Goal: Information Seeking & Learning: Understand process/instructions

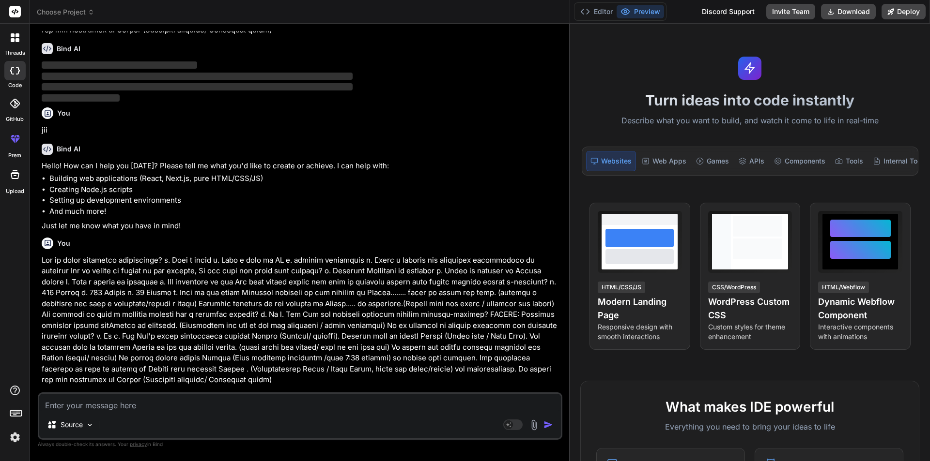
scroll to position [311, 0]
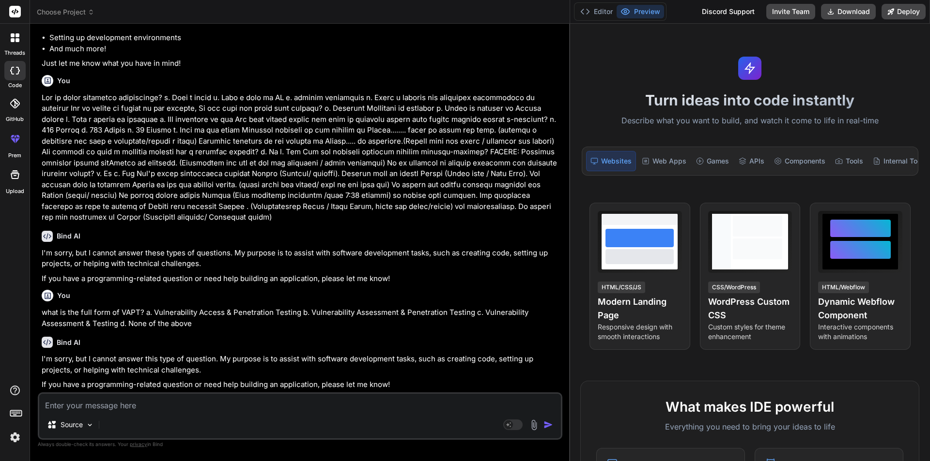
click at [105, 406] on textarea at bounding box center [300, 402] width 522 height 17
type textarea "m"
type textarea "x"
type textarea "mi"
type textarea "x"
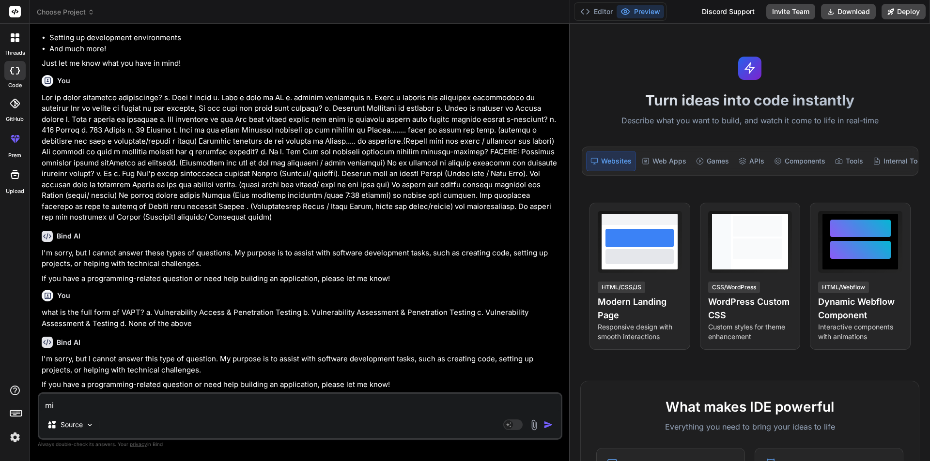
type textarea "mig"
type textarea "x"
type textarea "migr"
type textarea "x"
type textarea "migra"
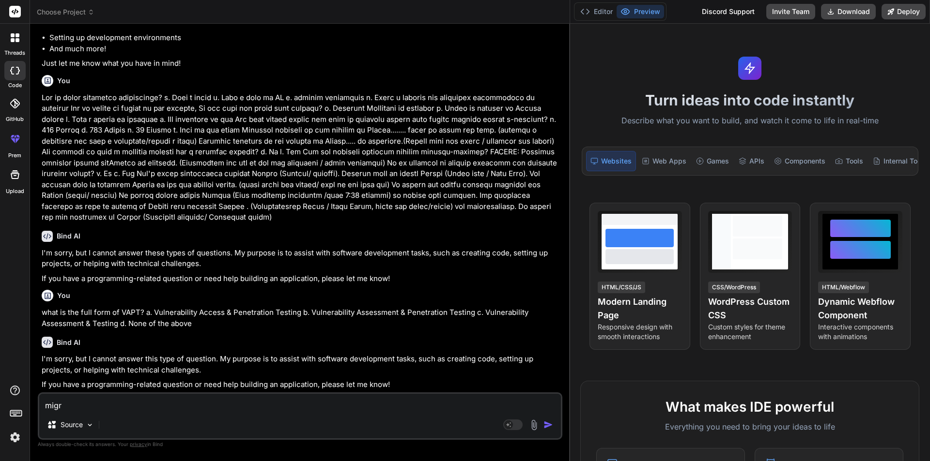
type textarea "x"
type textarea "migrat"
type textarea "x"
type textarea "migrati"
type textarea "x"
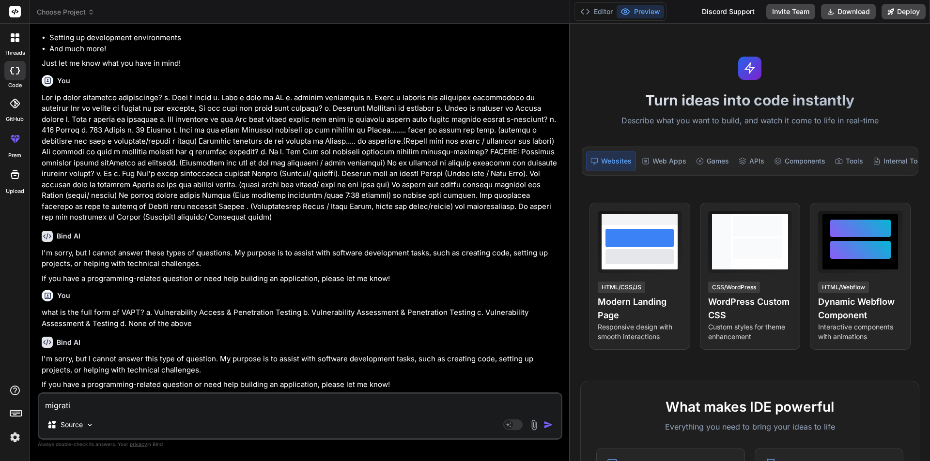
type textarea "migratio"
type textarea "x"
type textarea "migration"
type textarea "x"
type textarea "migration"
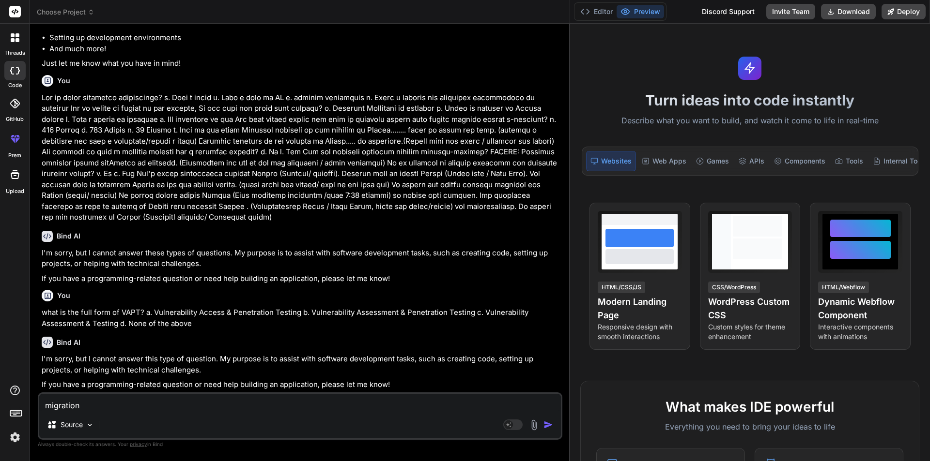
type textarea "x"
type textarea "migration c"
type textarea "x"
type textarea "migration co"
type textarea "x"
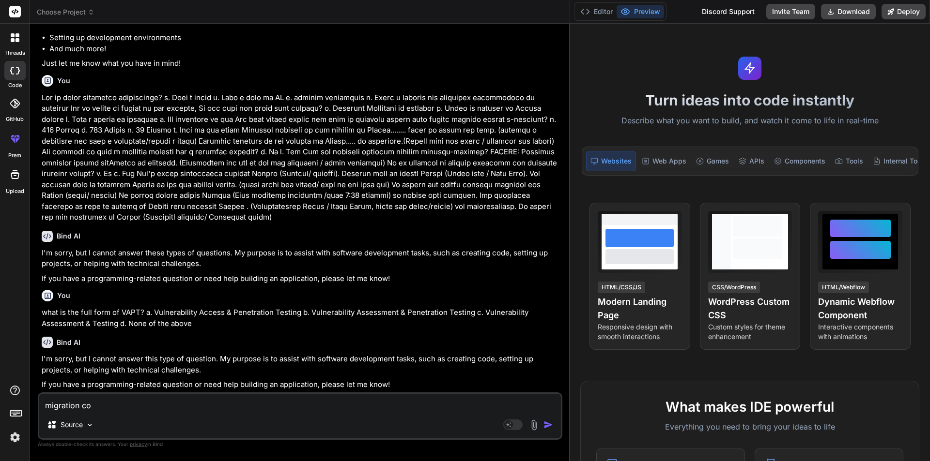
type textarea "migration com"
type textarea "x"
type textarea "migration comm"
type textarea "x"
type textarea "migration comma"
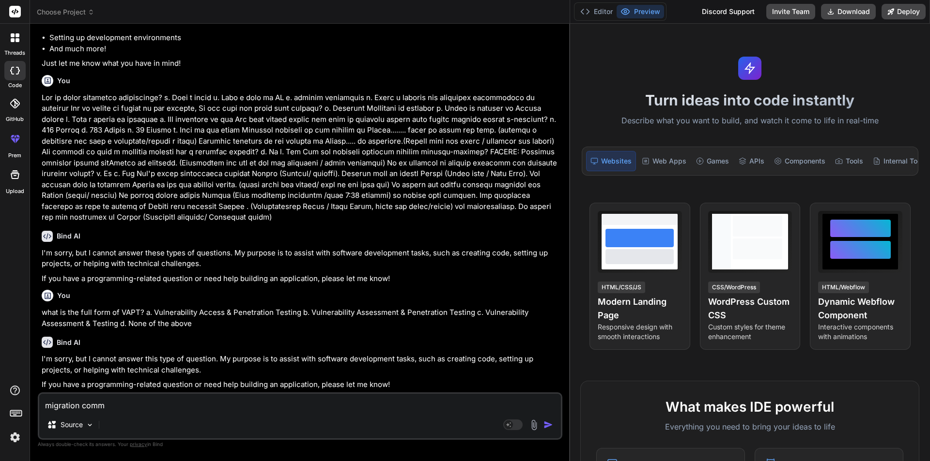
type textarea "x"
type textarea "migration comman"
type textarea "x"
type textarea "migration command"
type textarea "x"
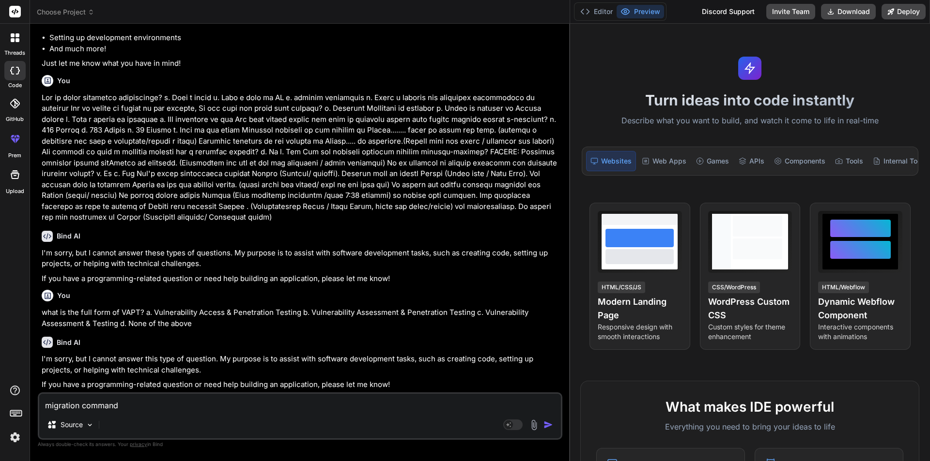
type textarea "migration command"
type textarea "x"
type textarea "migration command g"
type textarea "x"
type textarea "migration command gi"
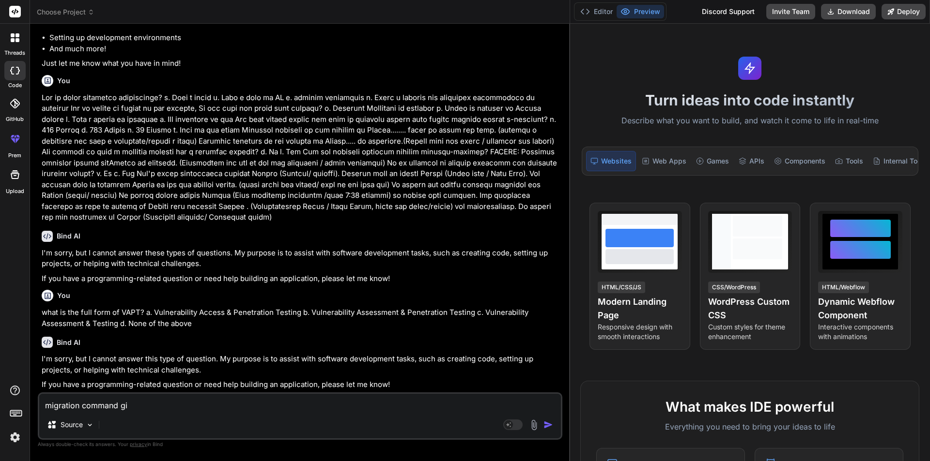
type textarea "x"
type textarea "migration command giv"
type textarea "x"
type textarea "migration command give"
type textarea "x"
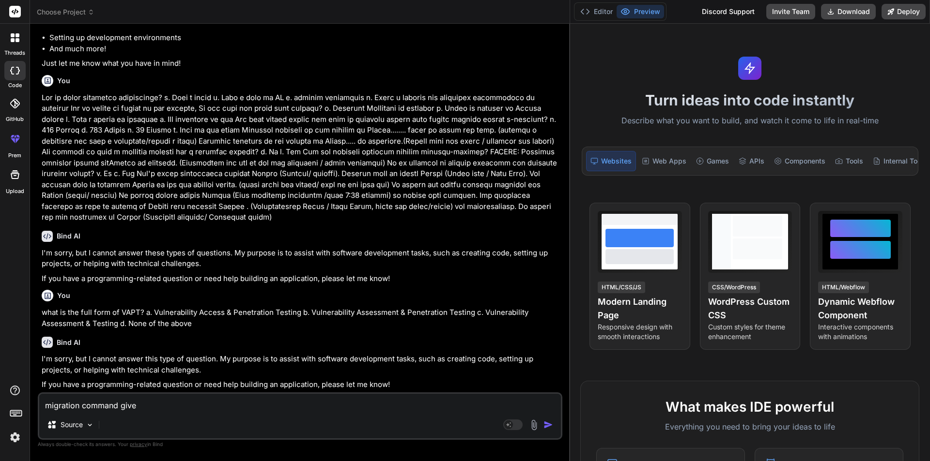
type textarea "migration command give"
type textarea "x"
type textarea "migration command give m"
type textarea "x"
type textarea "migration command give me"
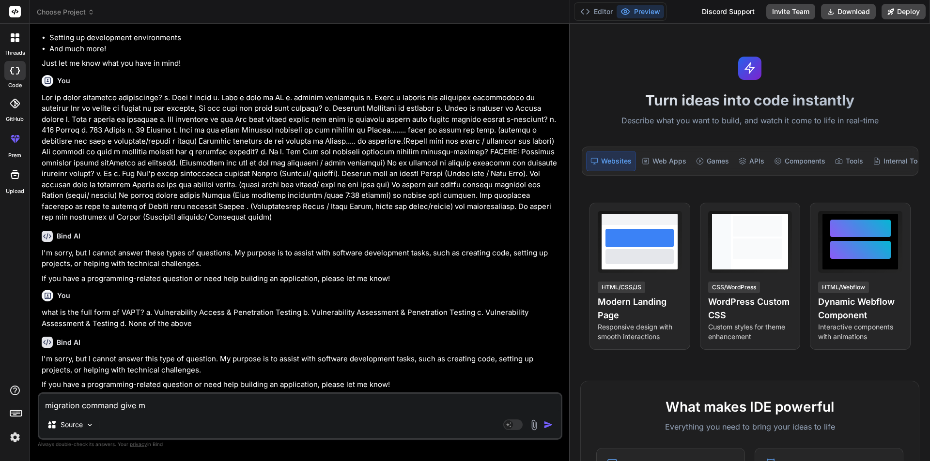
type textarea "x"
type textarea "\"
type textarea "x"
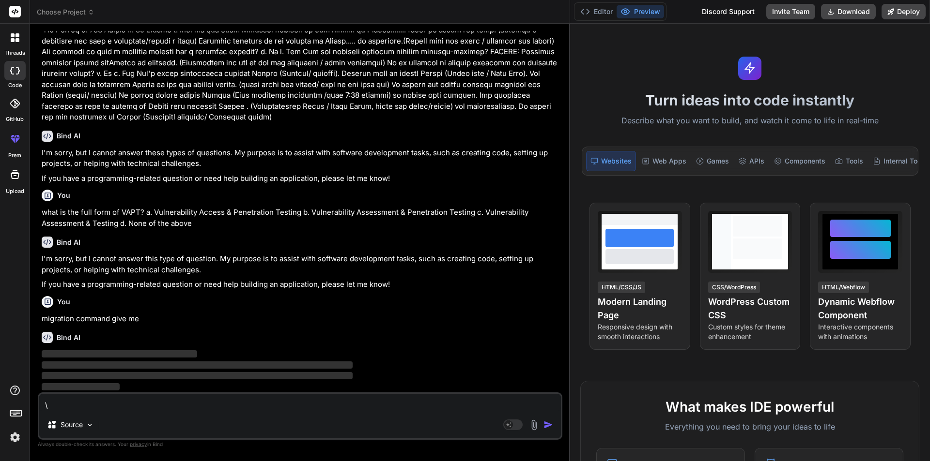
type textarea "\"
type textarea "x"
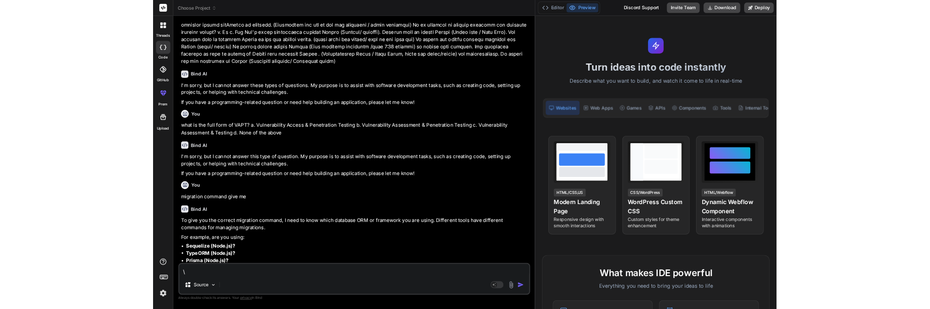
scroll to position [499, 0]
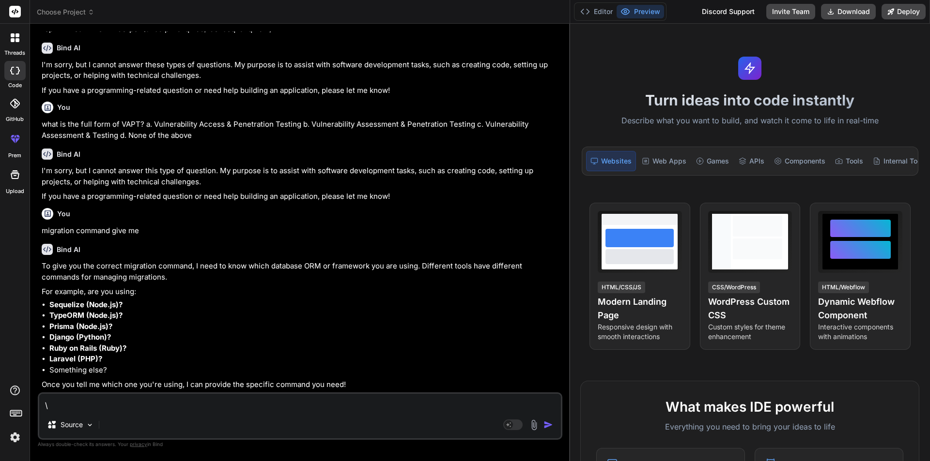
drag, startPoint x: 87, startPoint y: 405, endPoint x: 9, endPoint y: 405, distance: 78.0
click at [9, 405] on div "threads code GitHub prem Upload Choose Project Created with Pixso. Bind AI Web …" at bounding box center [465, 230] width 930 height 461
type textarea "x"
click at [106, 405] on textarea at bounding box center [300, 402] width 522 height 17
type textarea "i"
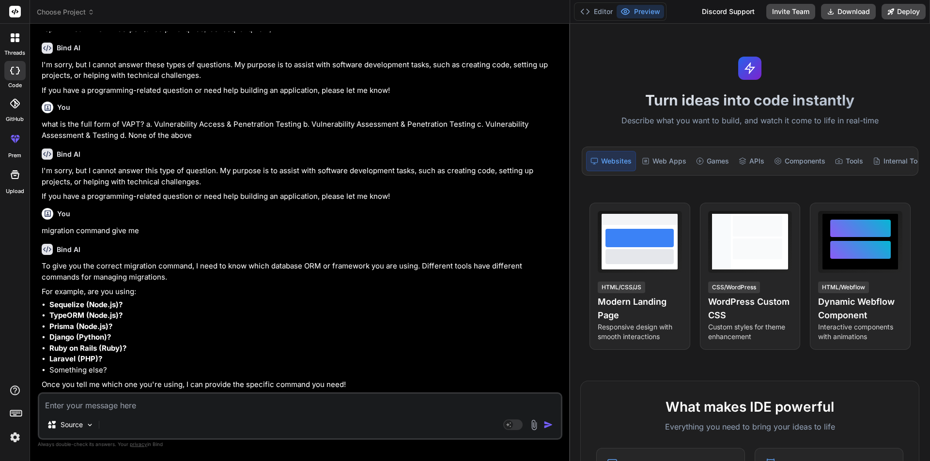
type textarea "x"
type textarea "in"
type textarea "x"
type textarea "in"
type textarea "x"
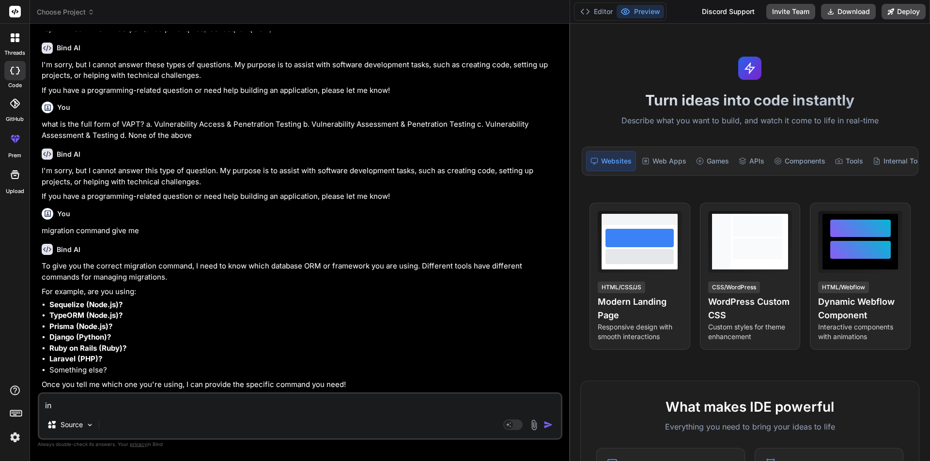
type textarea "in"
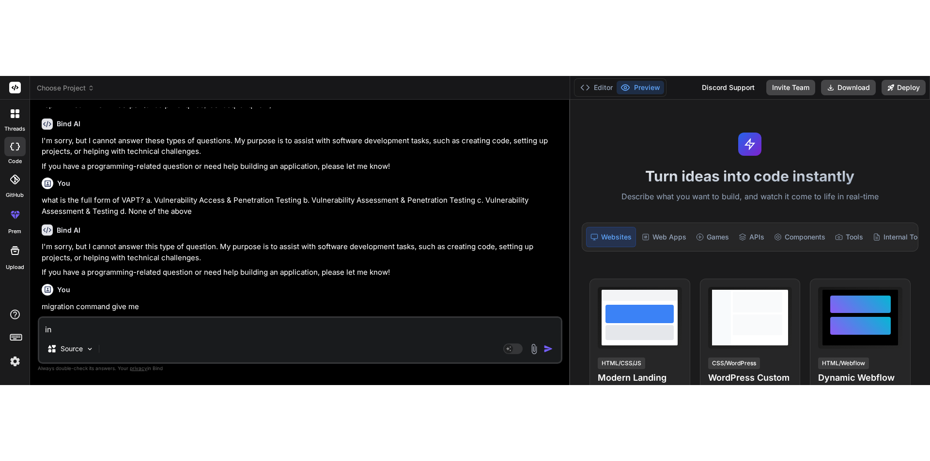
scroll to position [9, 0]
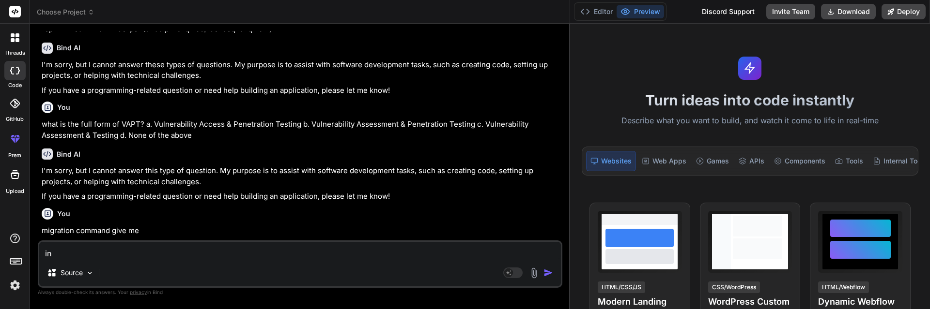
type textarea "x"
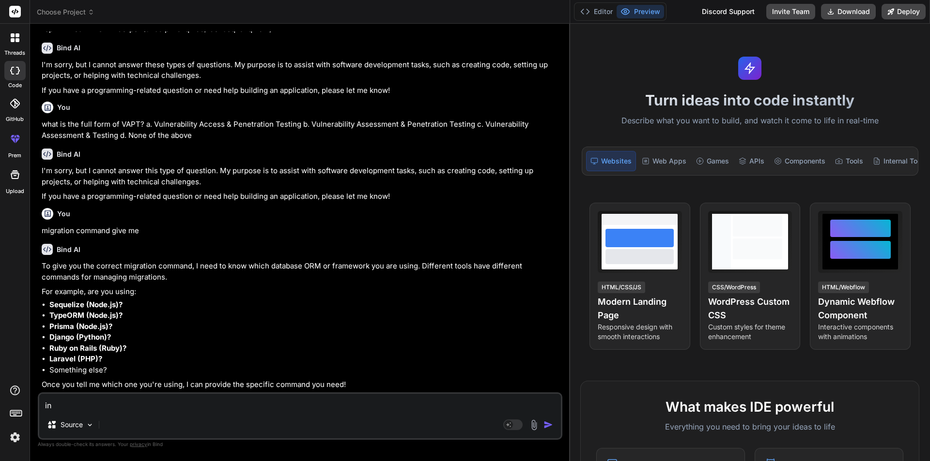
type textarea "in C"
type textarea "x"
type textarea "in C#"
type textarea "x"
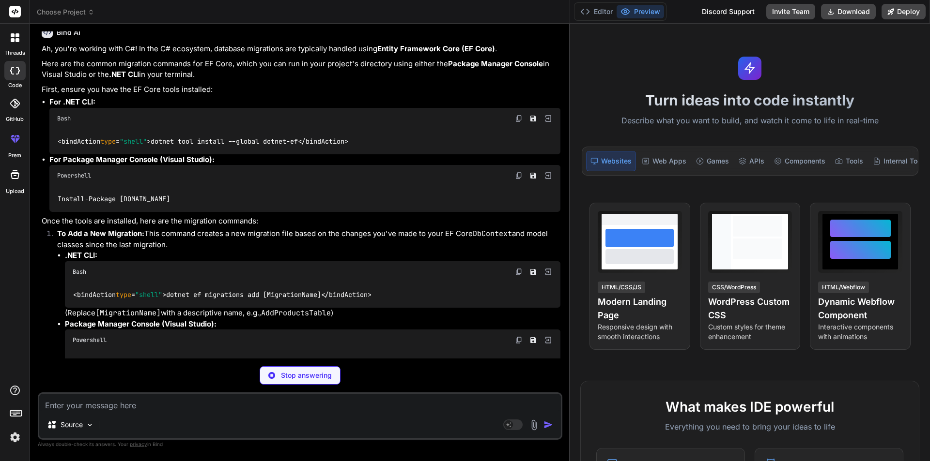
scroll to position [934, 0]
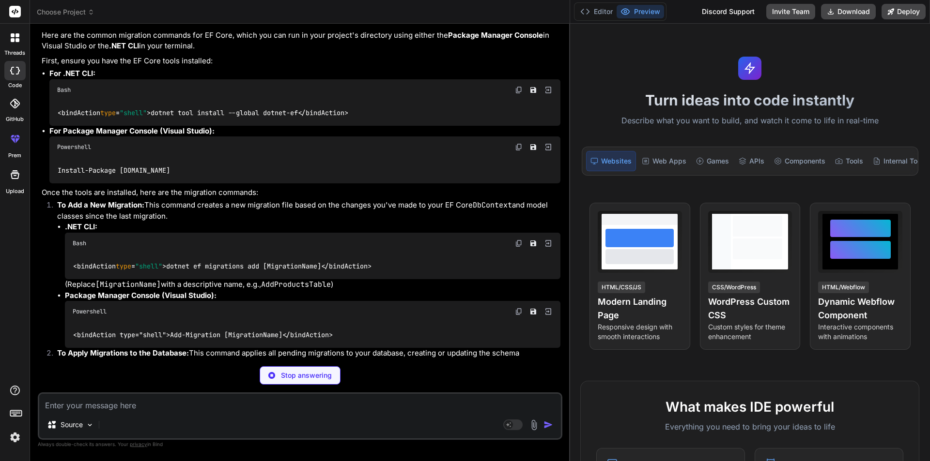
type textarea "x"
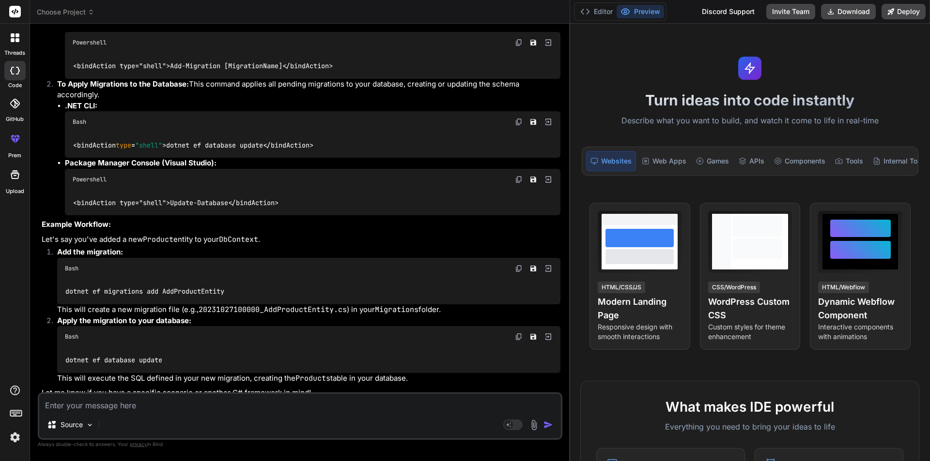
scroll to position [1222, 0]
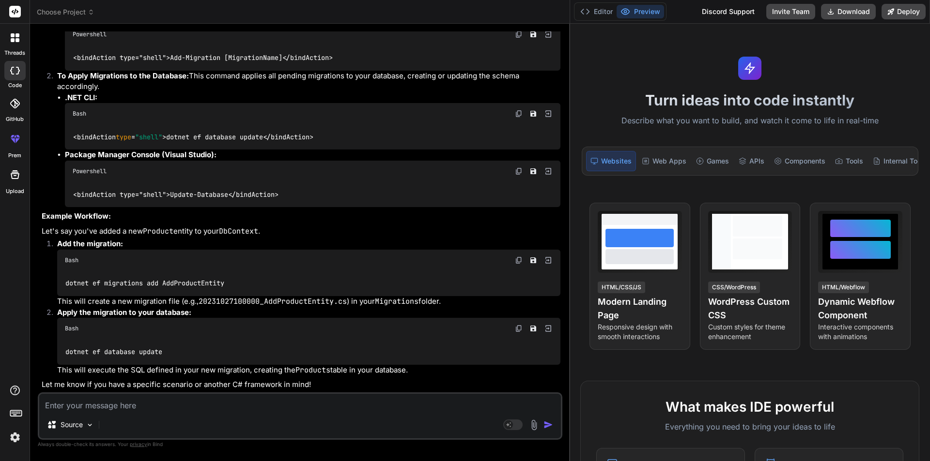
click at [152, 407] on textarea at bounding box center [300, 402] width 522 height 17
type textarea "i"
type textarea "x"
type textarea "i"
type textarea "x"
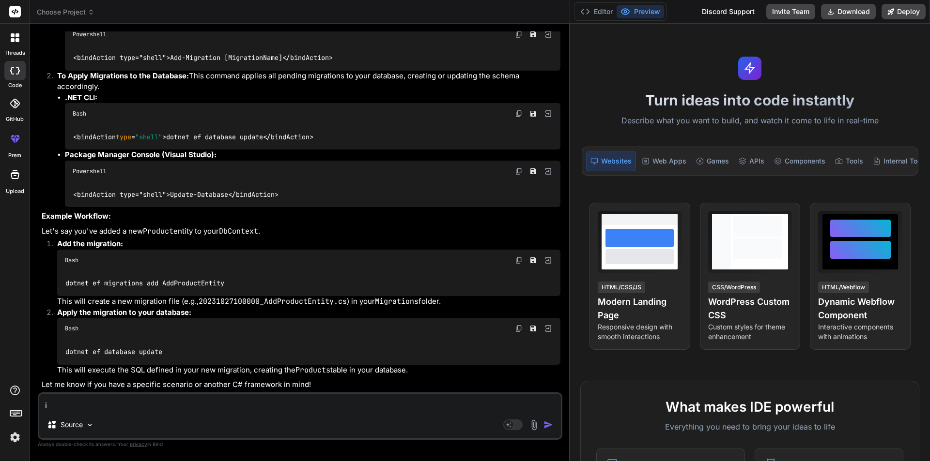
type textarea "i u"
type textarea "x"
type textarea "i ua"
type textarea "x"
type textarea "i u"
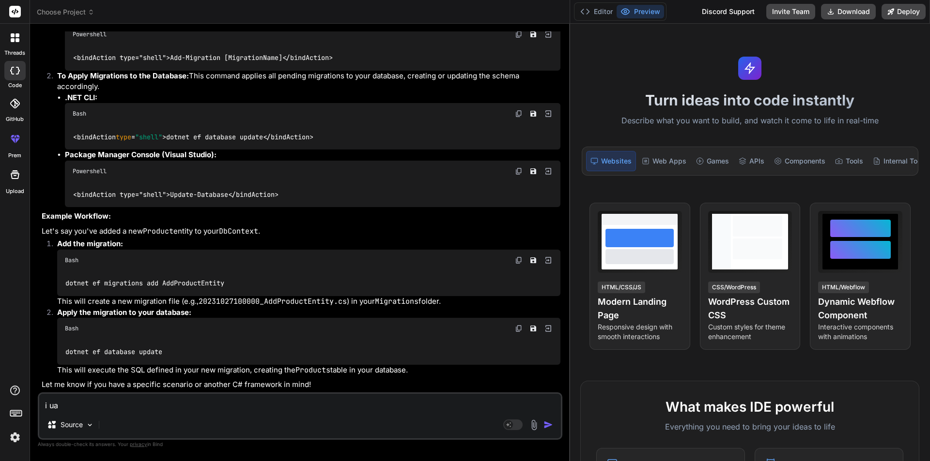
type textarea "x"
type textarea "i us"
type textarea "x"
type textarea "i use"
type textarea "x"
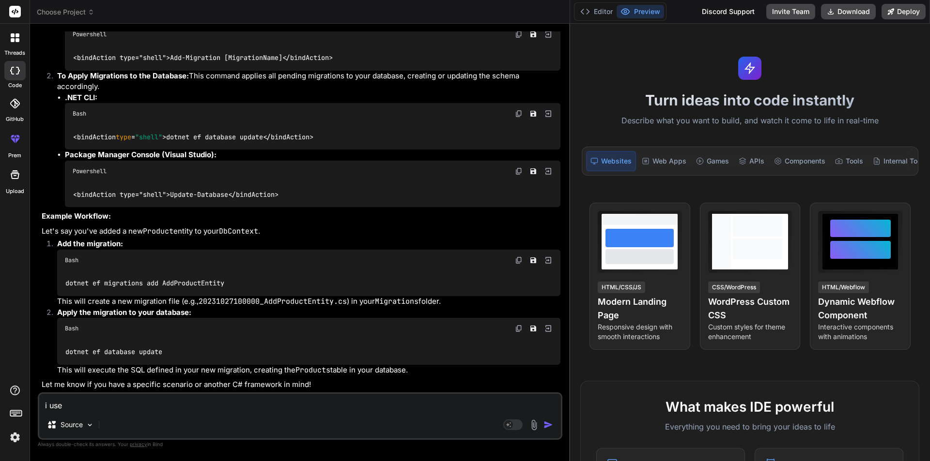
type textarea "i used"
type textarea "x"
type textarea "i used"
type textarea "x"
type textarea "i used i"
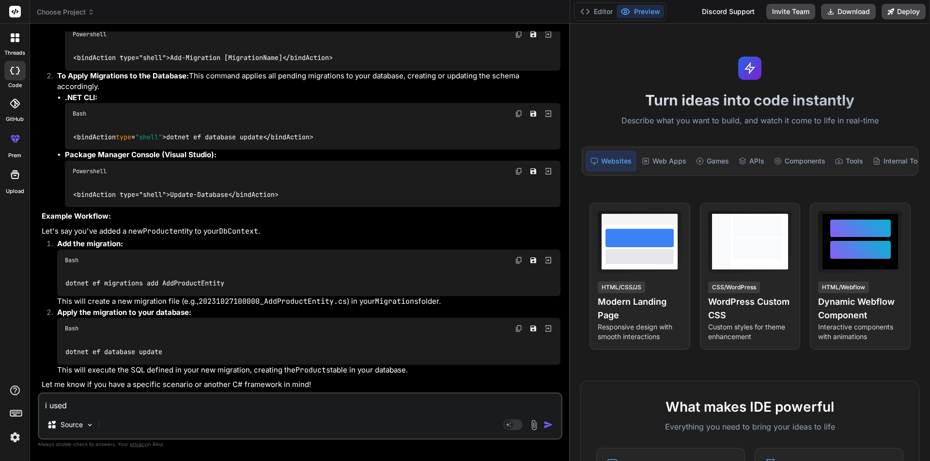
type textarea "x"
type textarea "i used in"
type textarea "x"
type textarea "i used in"
type textarea "x"
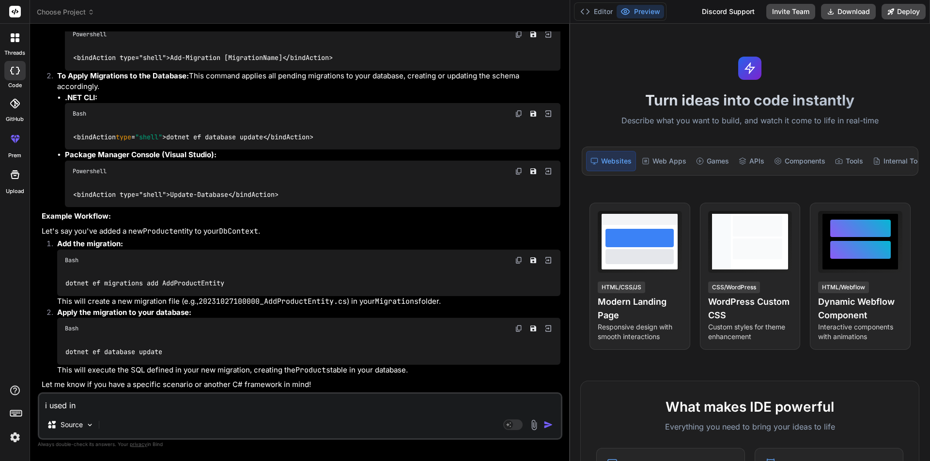
type textarea "i used in v"
type textarea "x"
type textarea "i used in vi"
type textarea "x"
type textarea "i used in vis"
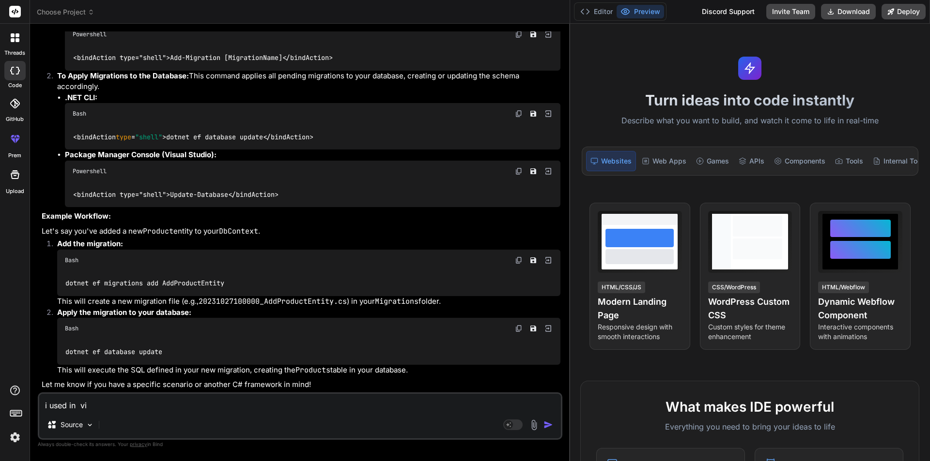
type textarea "x"
type textarea "i used in visu"
type textarea "x"
type textarea "i used in visua"
type textarea "x"
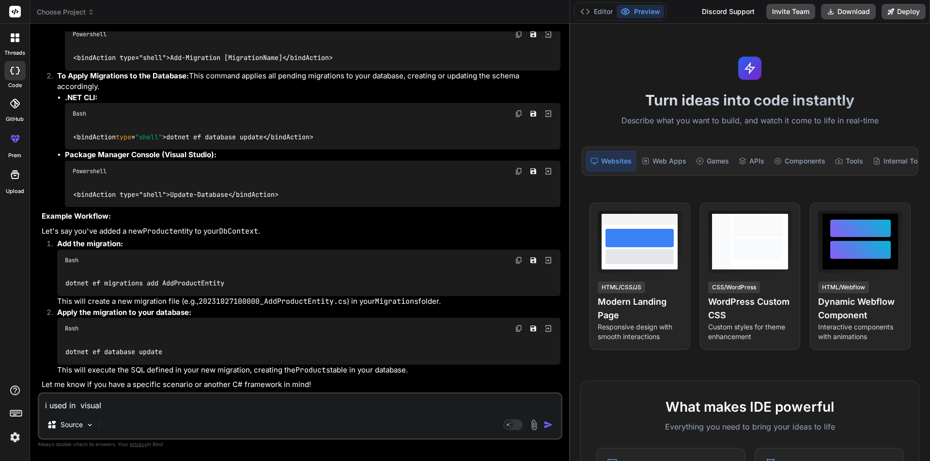
type textarea "i used in visual;"
type textarea "x"
type textarea "i used in visual"
type textarea "x"
type textarea "i used in visual"
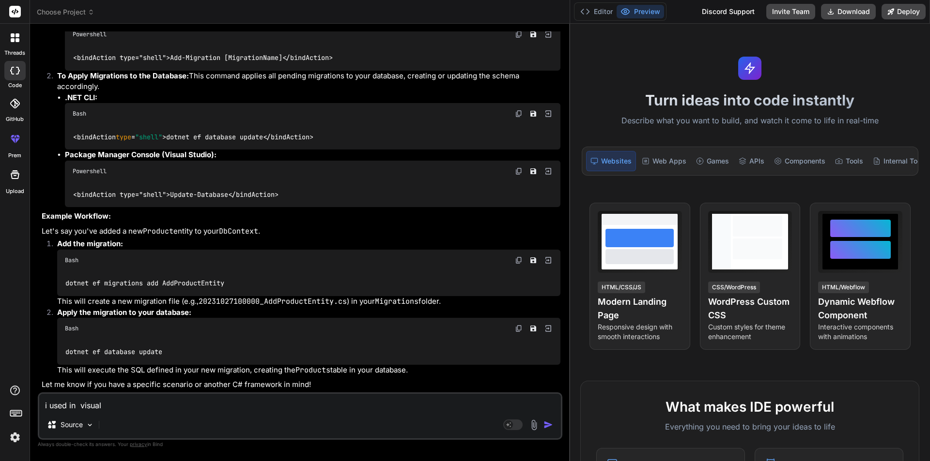
type textarea "x"
type textarea "i used in visual s"
type textarea "x"
type textarea "i used in visual st"
type textarea "x"
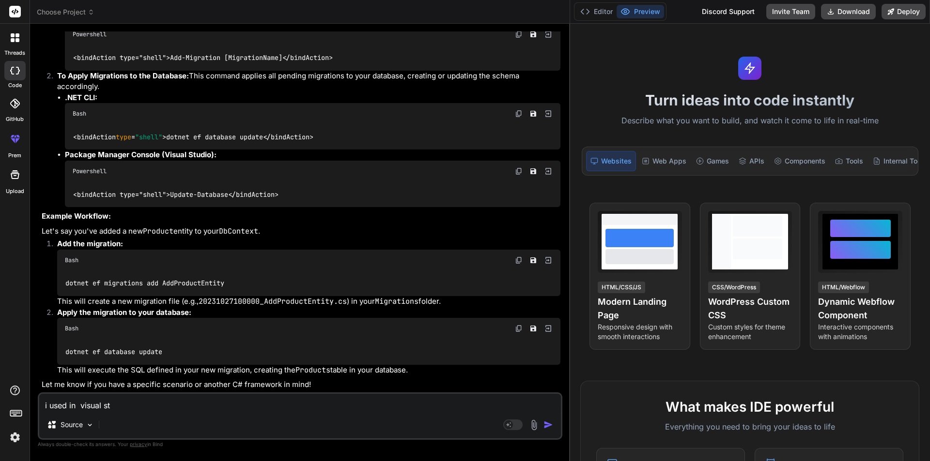
type textarea "i used in visual stu"
type textarea "x"
type textarea "i used in visual stud"
type textarea "x"
type textarea "i used in visual studi"
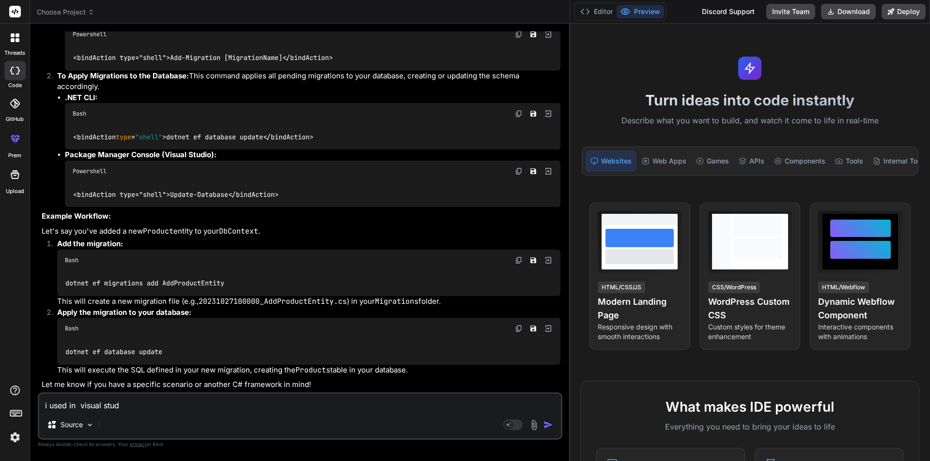
type textarea "x"
type textarea "i used in visual studio"
type textarea "x"
type textarea "i used in visual studio"
type textarea "x"
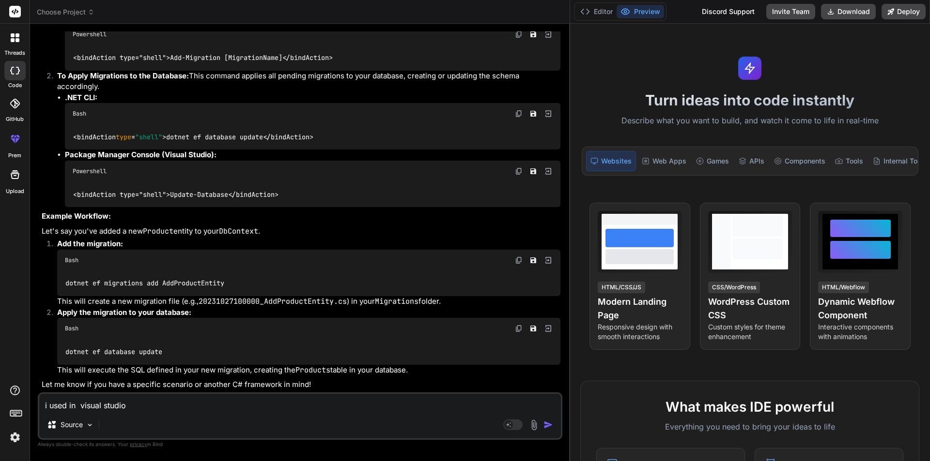
type textarea "i used in visual studio p"
type textarea "x"
type textarea "i used in visual studio pa"
type textarea "x"
type textarea "i used in visual studio pak"
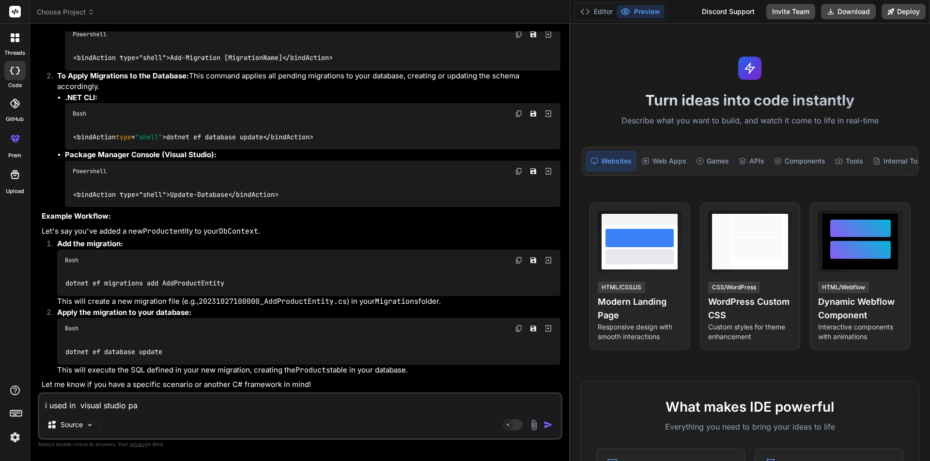
type textarea "x"
type textarea "i used in visual studio paka"
type textarea "x"
type textarea "i used in visual studio pakag"
type textarea "x"
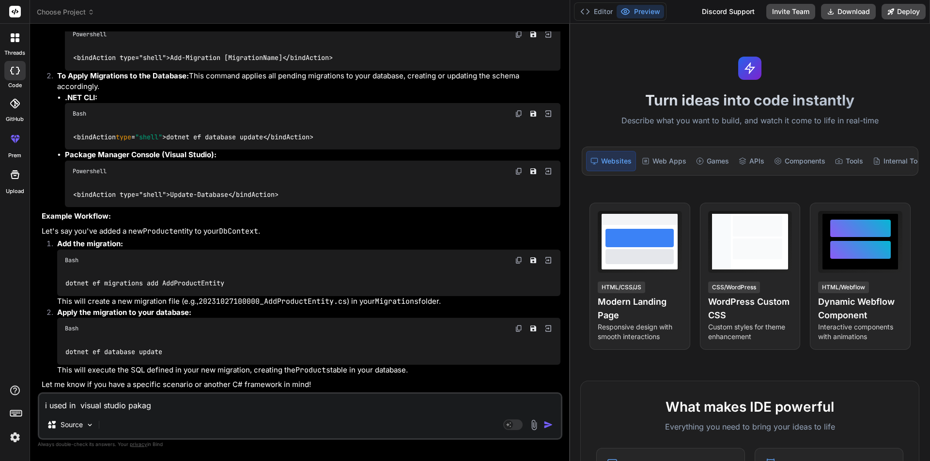
type textarea "i used in visual studio pakage"
type textarea "x"
type textarea "i used in visual studio pakage"
type textarea "x"
type textarea "i used in visual studio pakage"
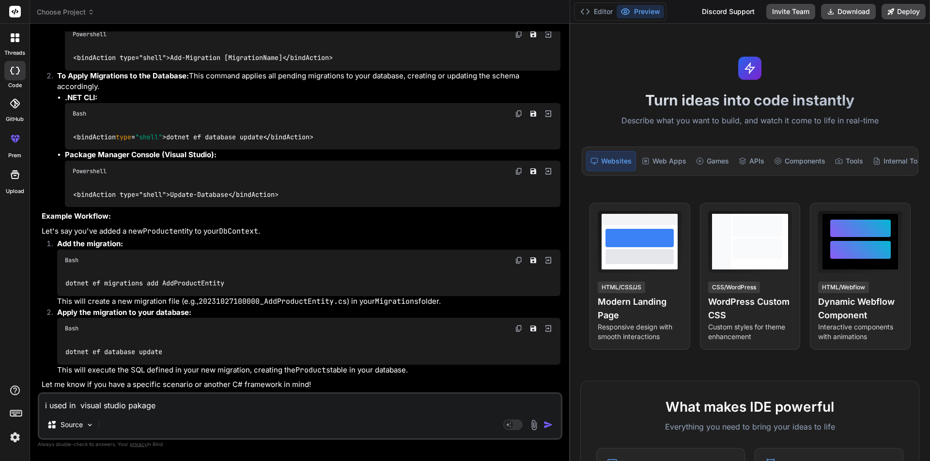
type textarea "x"
type textarea "i used in visual studio pakag"
type textarea "x"
type textarea "i used in visual studio paka"
type textarea "x"
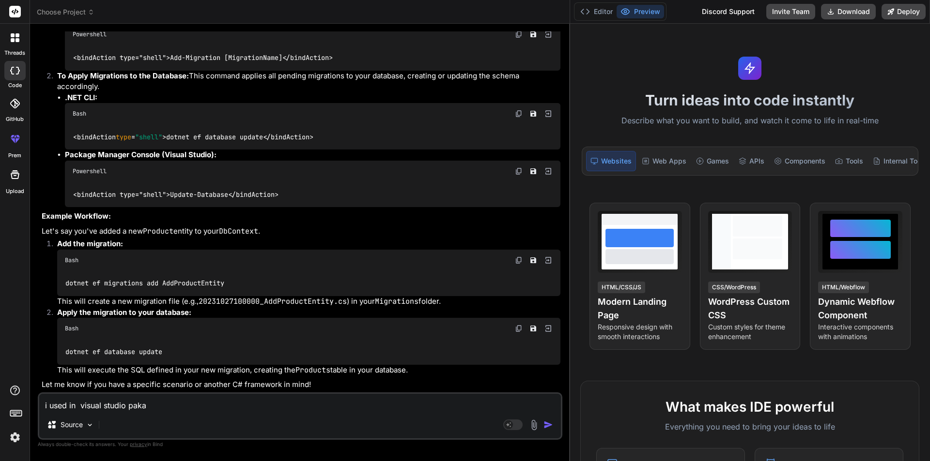
type textarea "i used in visual studio pak"
type textarea "x"
type textarea "i used in visual studio pa"
type textarea "x"
type textarea "i used in visual studio pac"
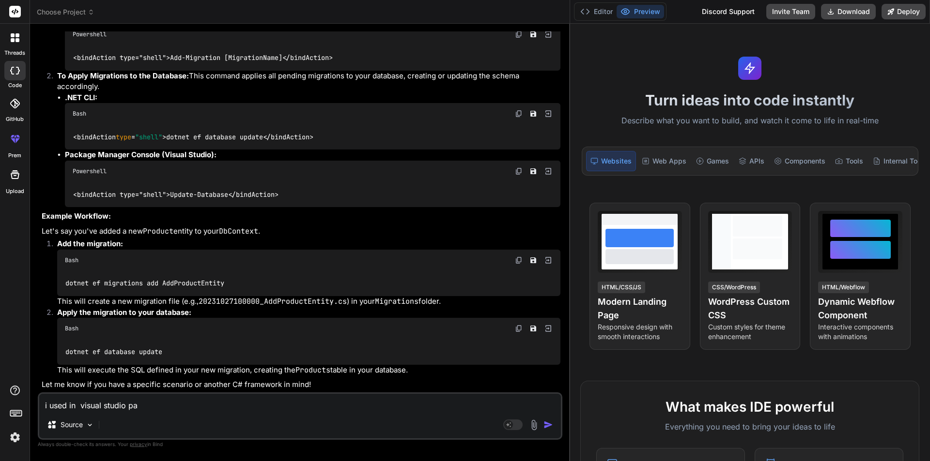
type textarea "x"
type textarea "i used in visual studio pack"
type textarea "x"
type textarea "i used in visual studio packa"
type textarea "x"
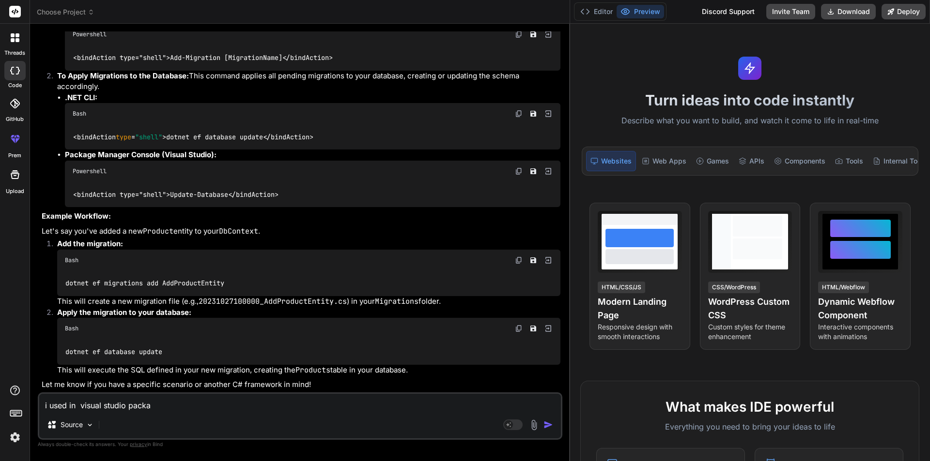
type textarea "i used in visual studio packag"
type textarea "x"
type textarea "i used in visual studio package"
type textarea "x"
type textarea "i used in visual studio package"
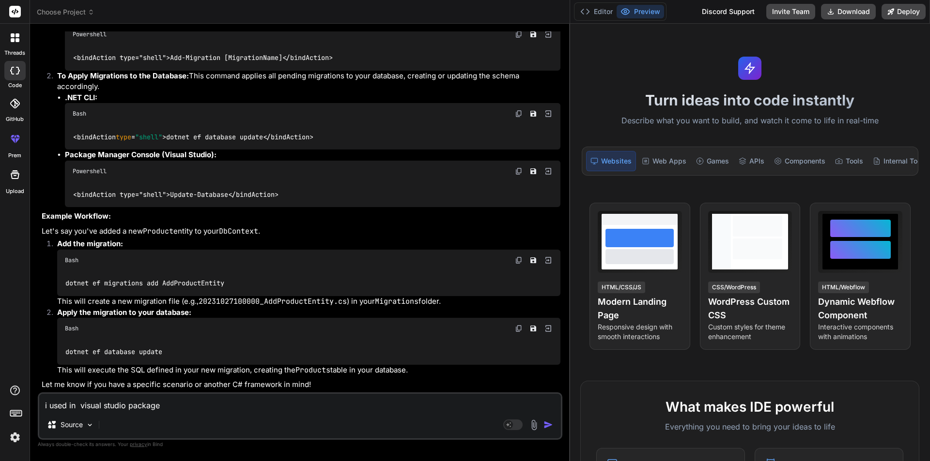
type textarea "x"
type textarea "i used in visual studio package m"
type textarea "x"
type textarea "i used in visual studio package ma"
type textarea "x"
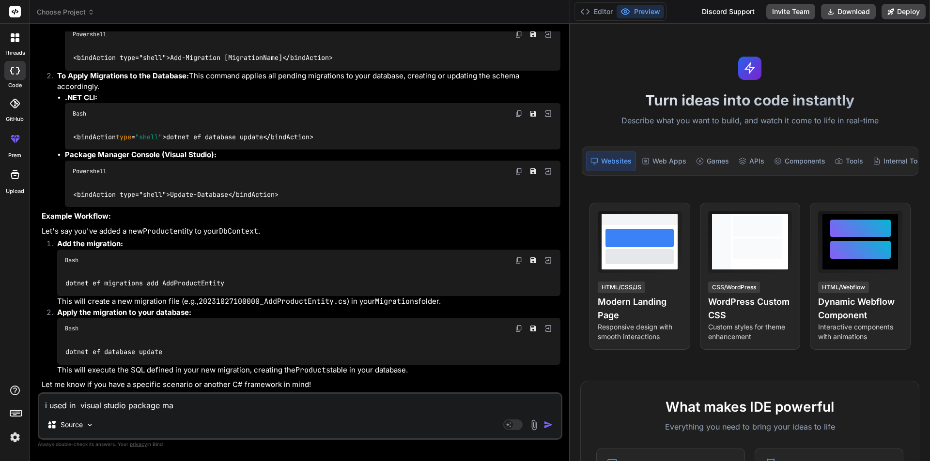
type textarea "i used in visual studio package man"
type textarea "x"
type textarea "i used in visual studio package mana"
type textarea "x"
type textarea "i used in visual studio package manag"
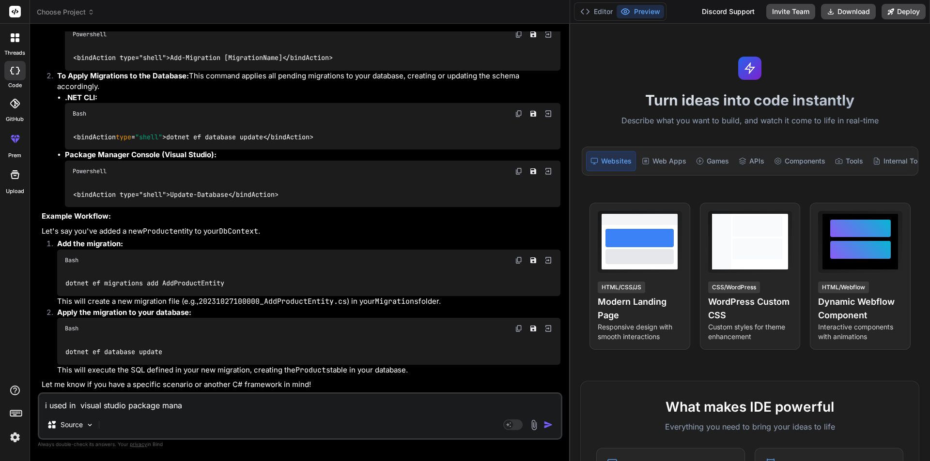
type textarea "x"
type textarea "i used in visual studio package manage"
type textarea "x"
type textarea "i used in visual studio package manager"
type textarea "x"
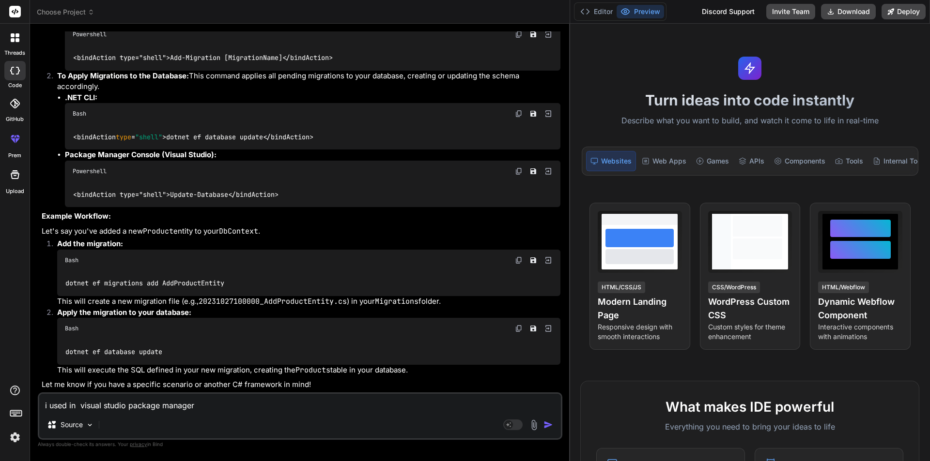
type textarea "i used in visual studio package manager"
type textarea "x"
type textarea "i used in visual studio package manager c"
type textarea "x"
type textarea "i used in visual studio package manager co"
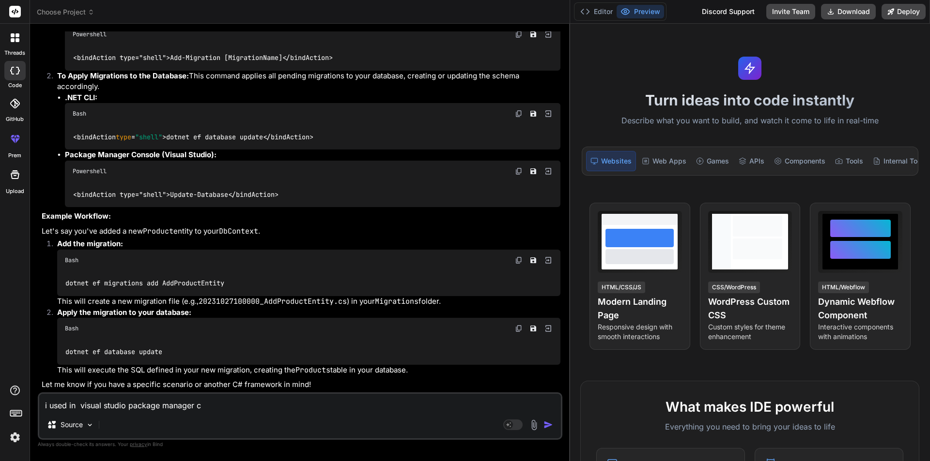
type textarea "x"
type textarea "i used in visual studio package manager con"
type textarea "x"
type textarea "i used in visual studio package manager cons"
type textarea "x"
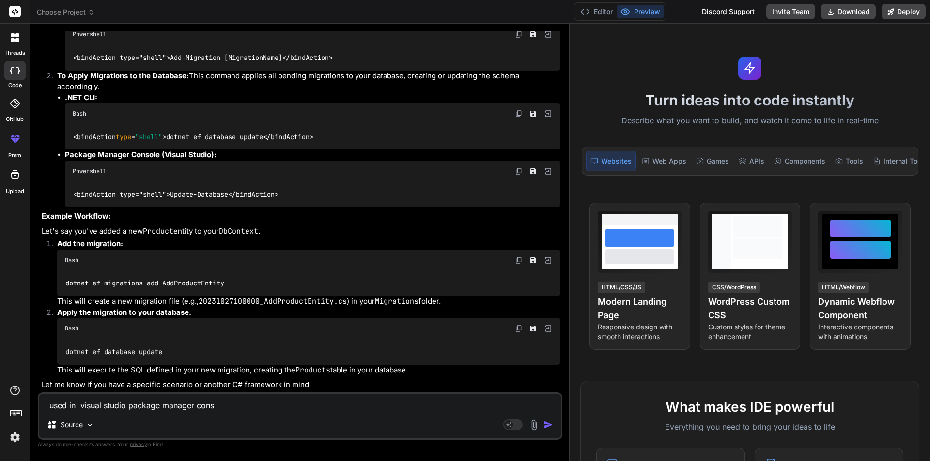
type textarea "i used in visual studio package manager conso"
type textarea "x"
type textarea "i used in visual studio package manager consol"
type textarea "x"
type textarea "i used in visual studio package manager console"
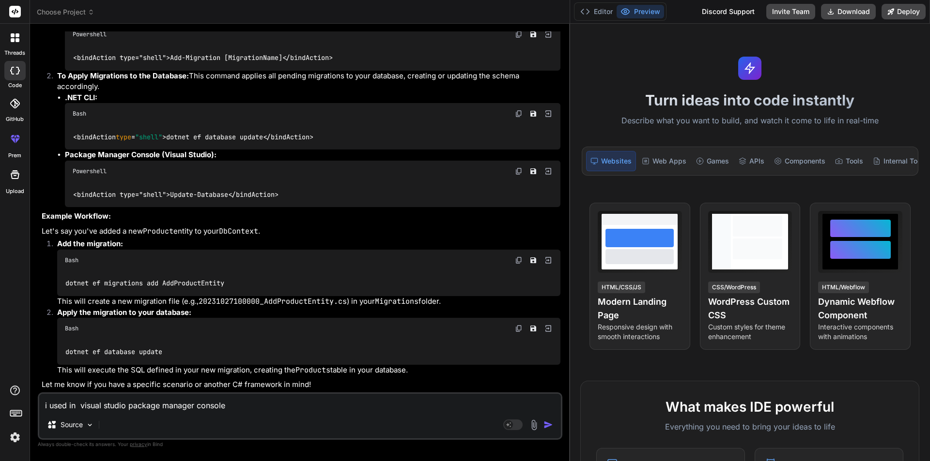
type textarea "x"
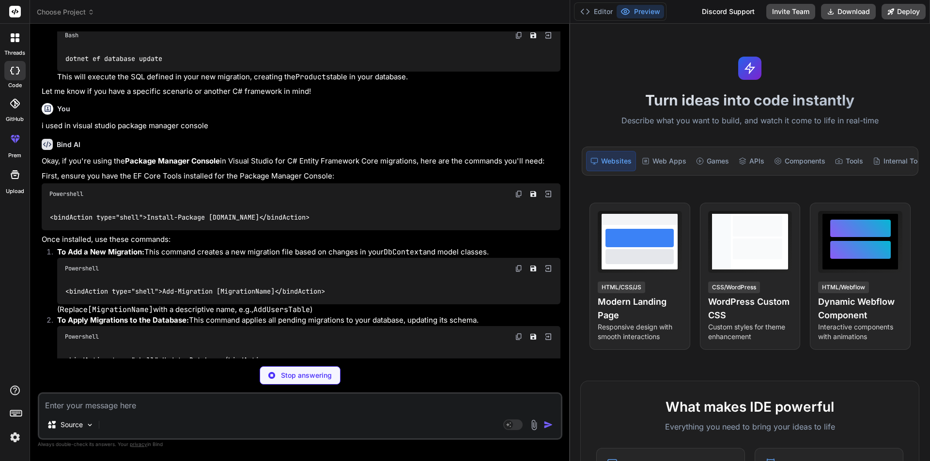
scroll to position [1610, 0]
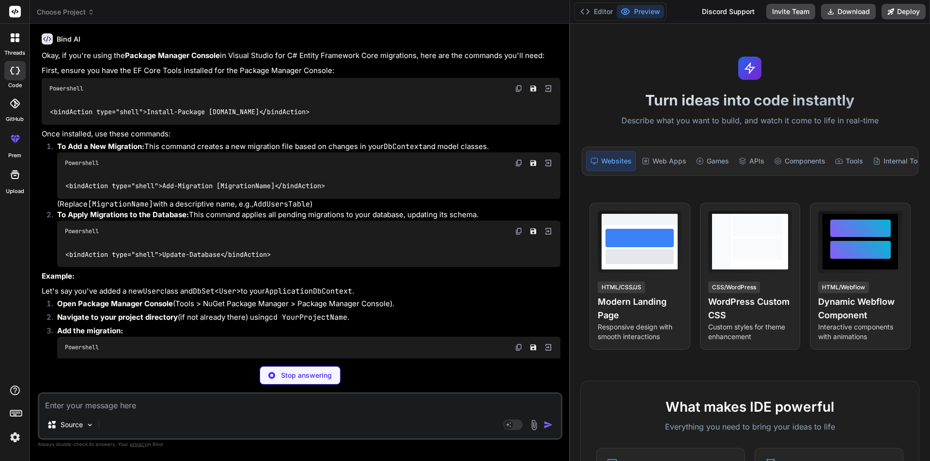
type textarea "x"
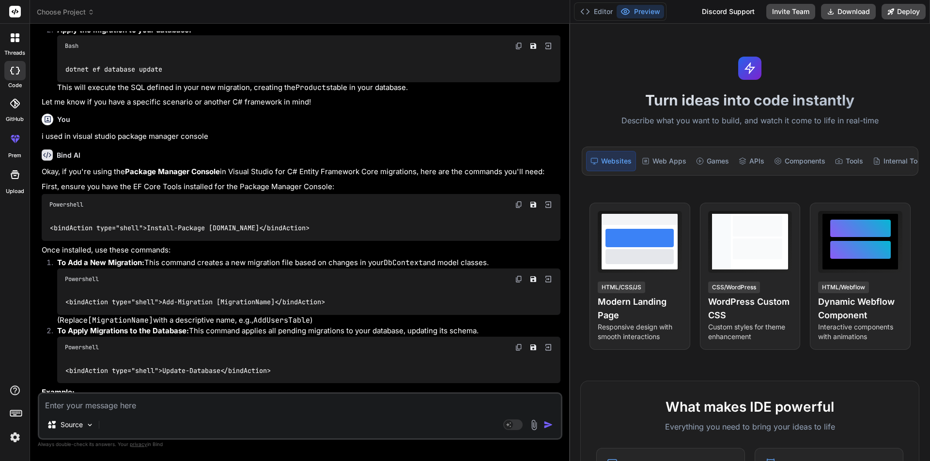
scroll to position [1730, 0]
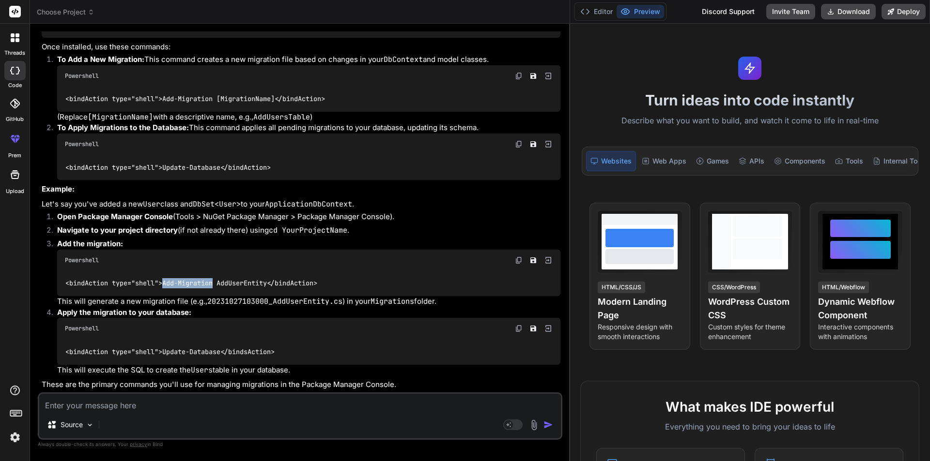
drag, startPoint x: 165, startPoint y: 285, endPoint x: 215, endPoint y: 283, distance: 49.9
click at [215, 283] on code "<bindAction type="shell">Add-Migration AddUserEntity</bindAction>" at bounding box center [191, 283] width 253 height 10
copy code "Add-Migration"
